Goal: Information Seeking & Learning: Learn about a topic

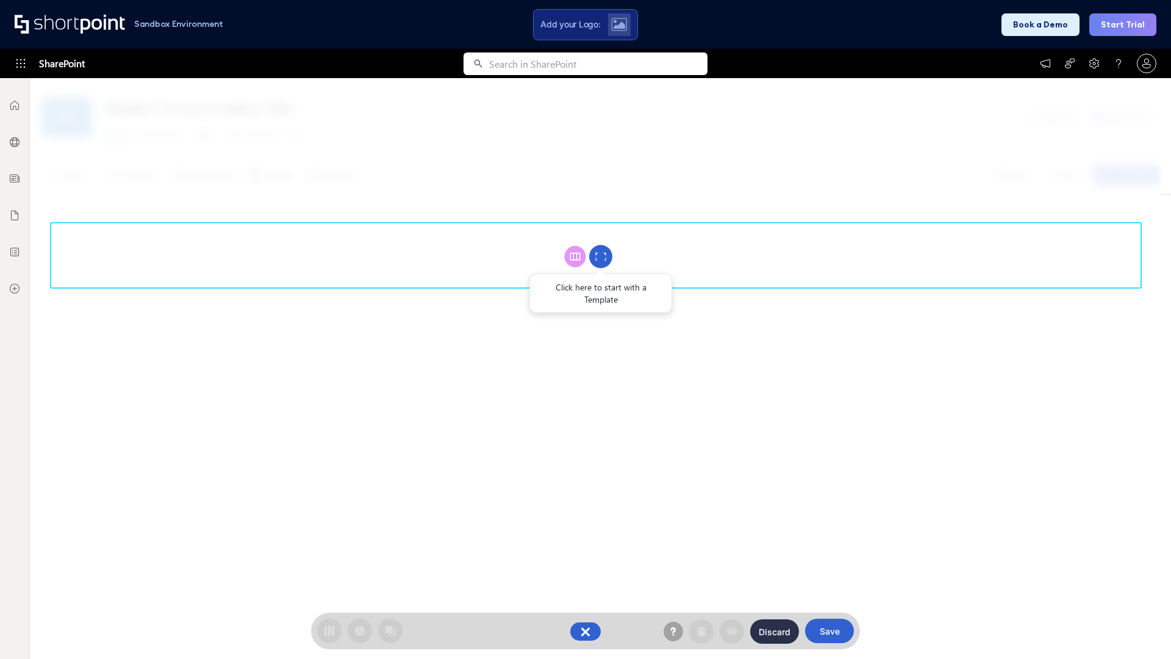
click at [601, 256] on circle at bounding box center [600, 256] width 23 height 23
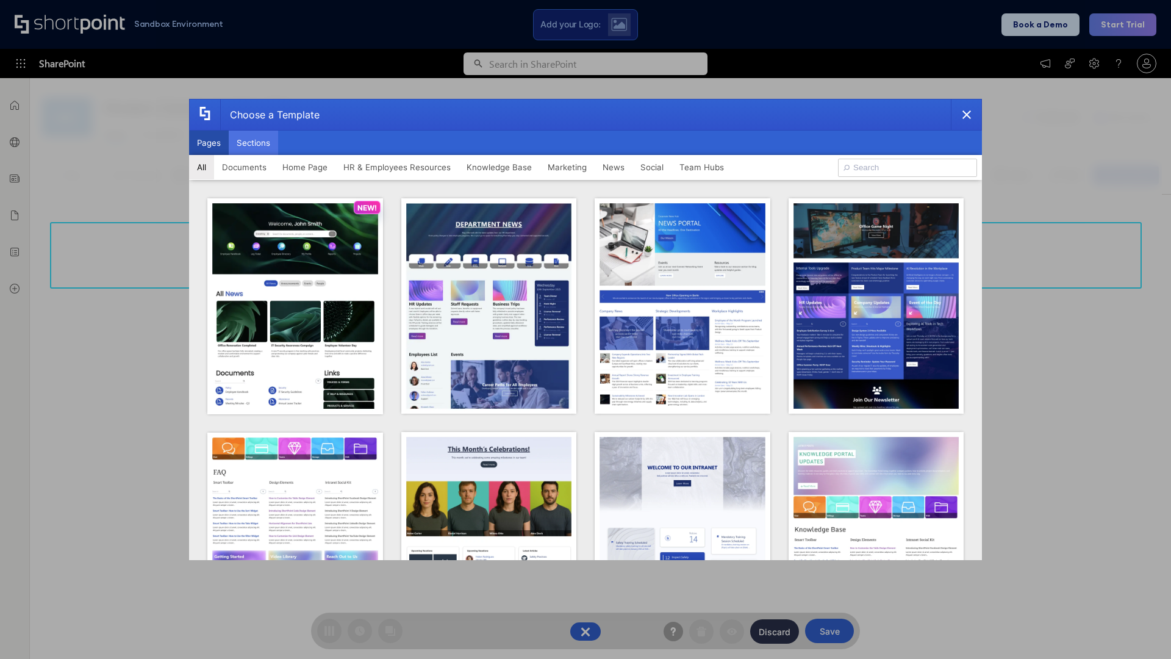
click at [253, 143] on button "Sections" at bounding box center [253, 143] width 49 height 24
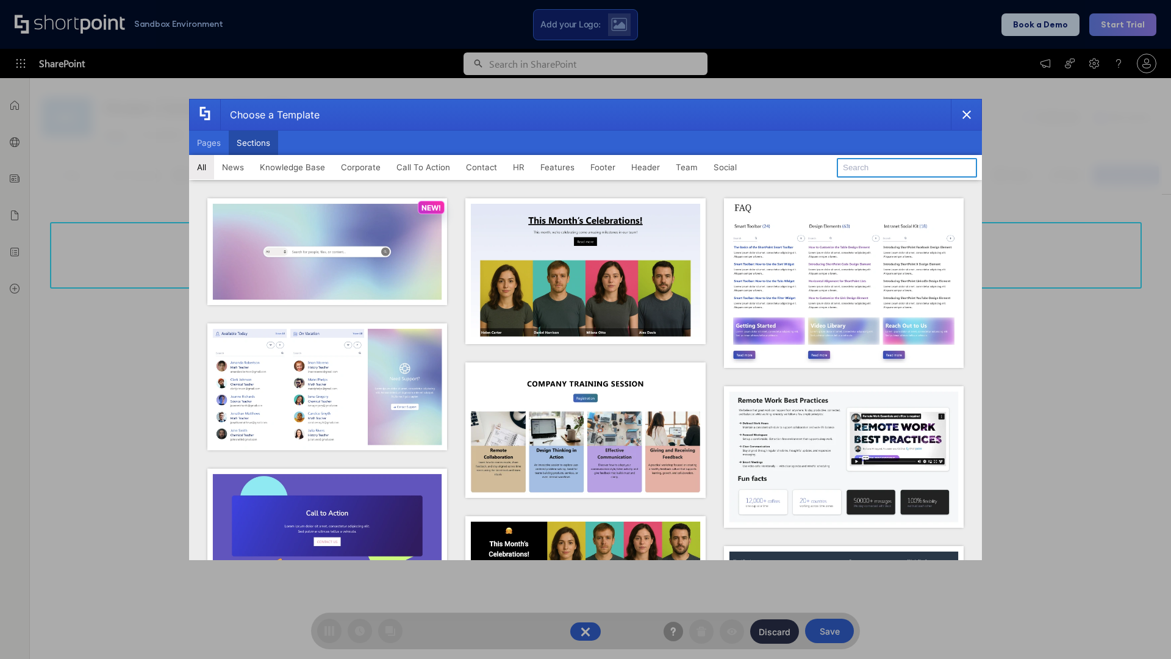
type input "Knowledge Base"
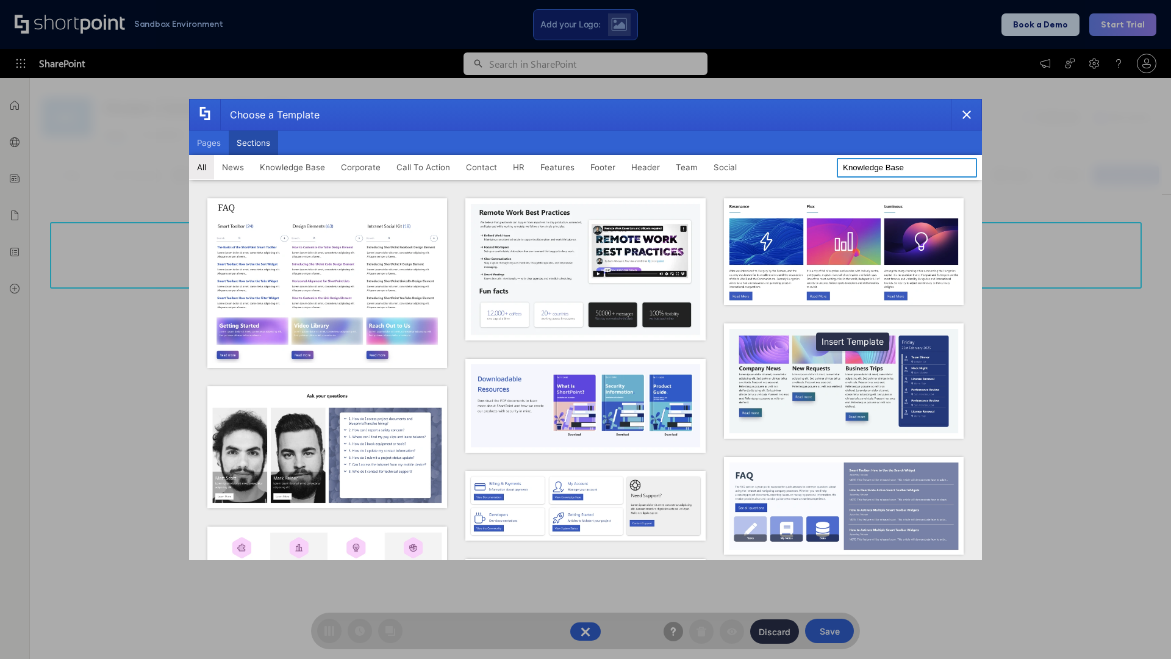
scroll to position [280, 0]
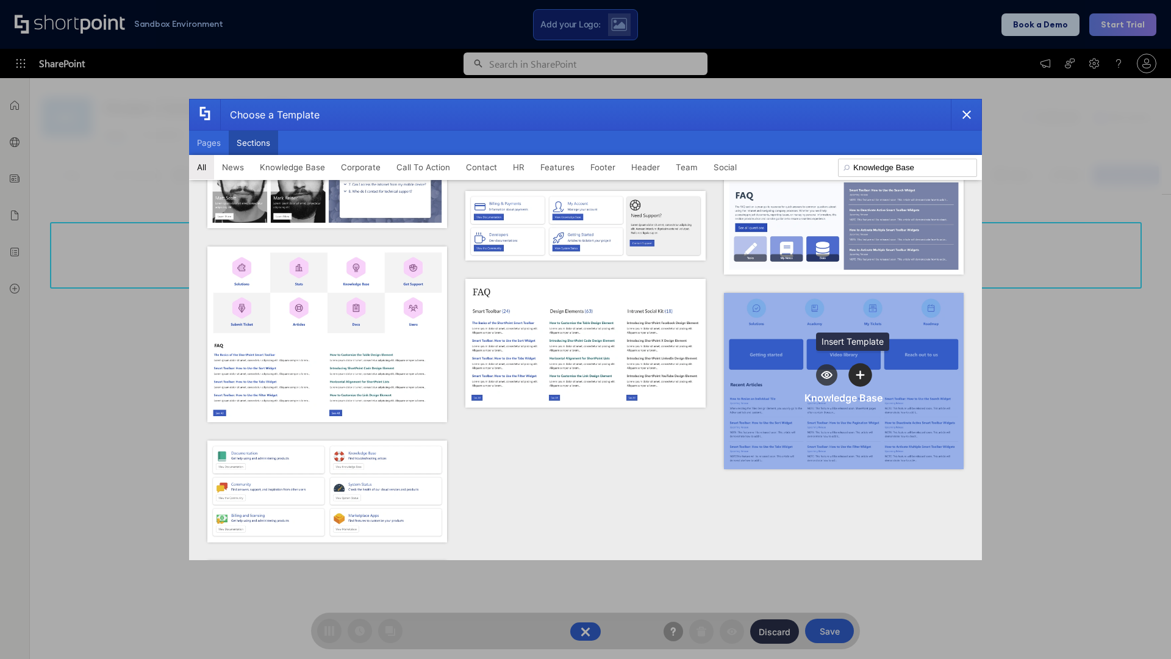
click at [856, 370] on icon "template selector" at bounding box center [860, 374] width 9 height 9
